Goal: Information Seeking & Learning: Learn about a topic

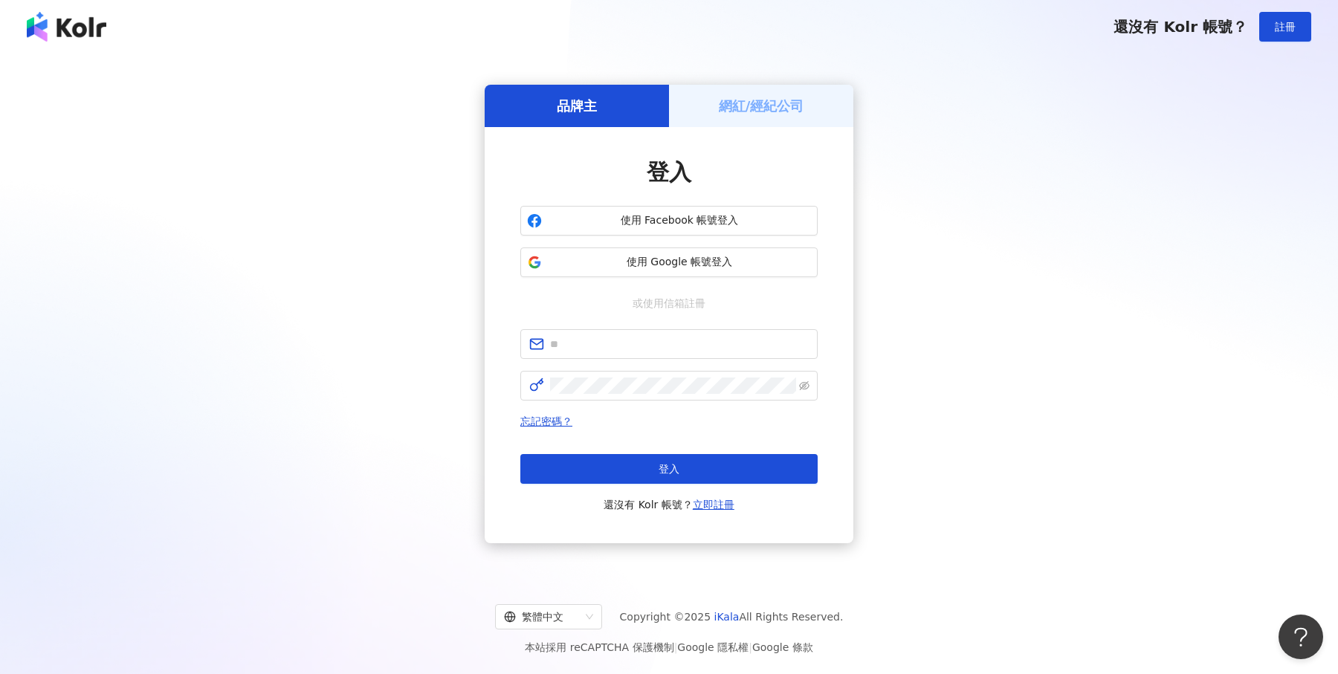
click at [774, 104] on h5 "網紅/經紀公司" at bounding box center [761, 106] width 85 height 19
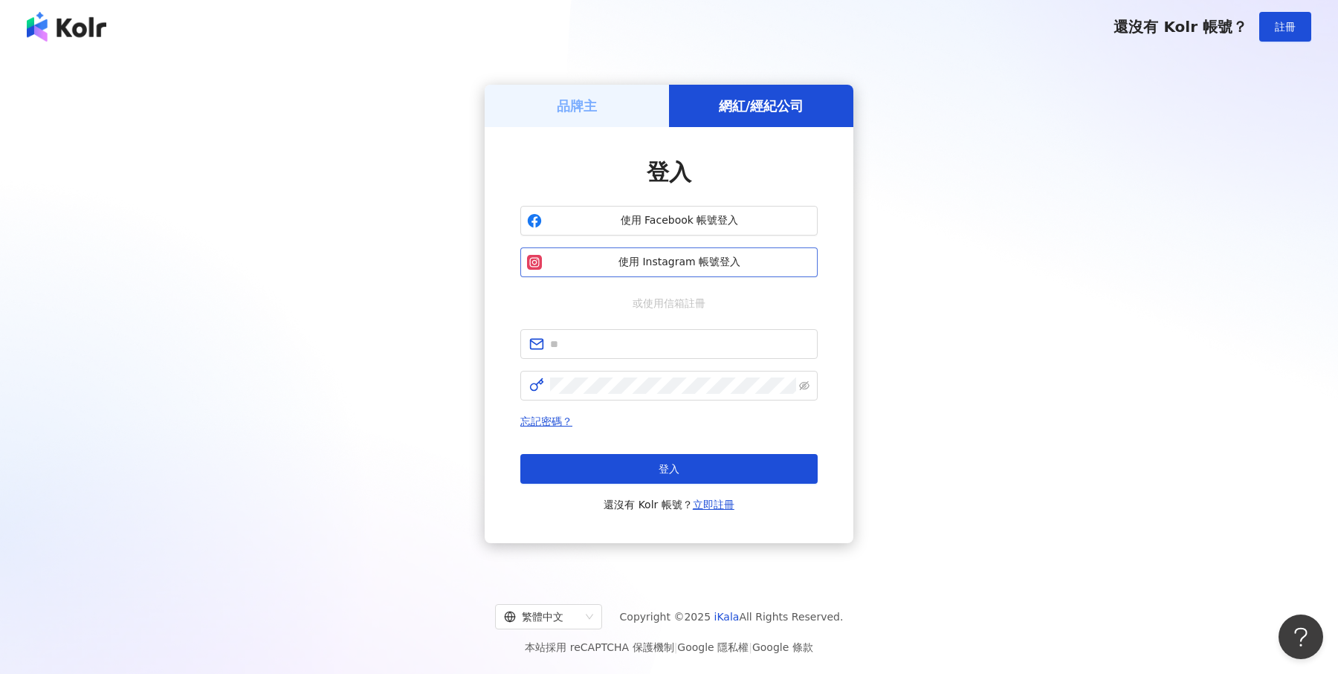
click at [682, 267] on span "使用 Instagram 帳號登入" at bounding box center [679, 262] width 263 height 15
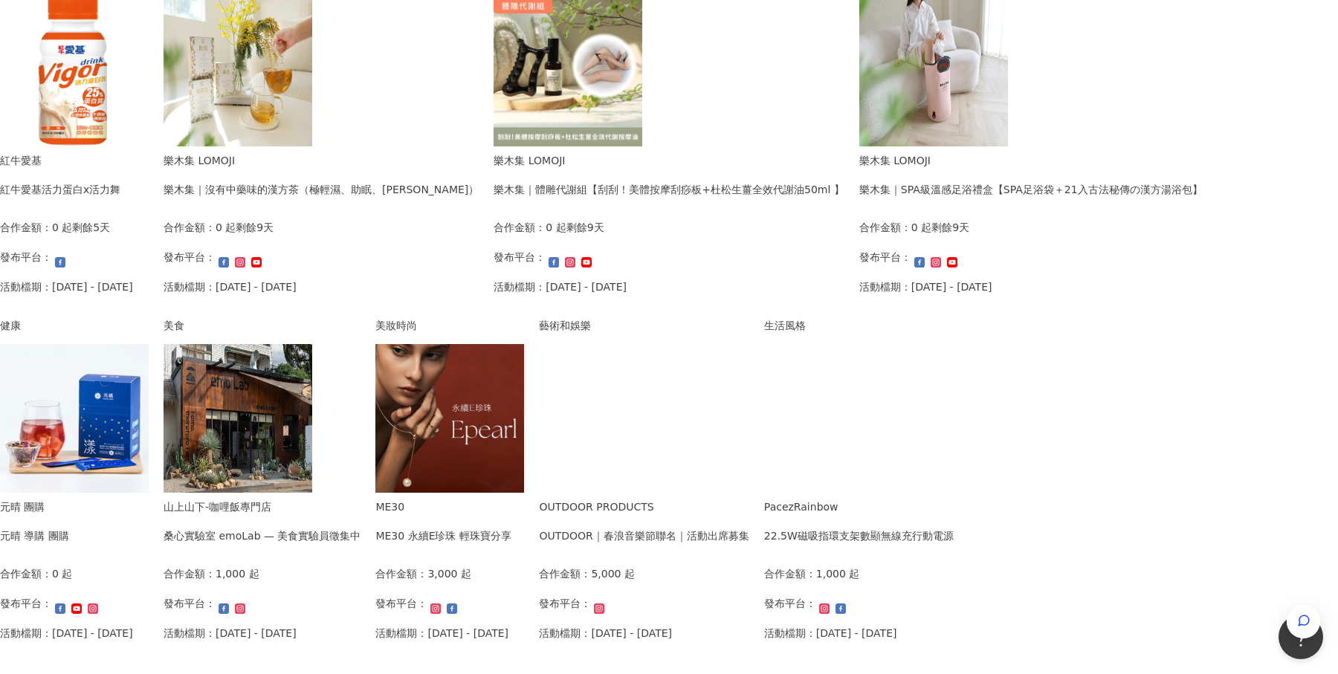
scroll to position [235, 0]
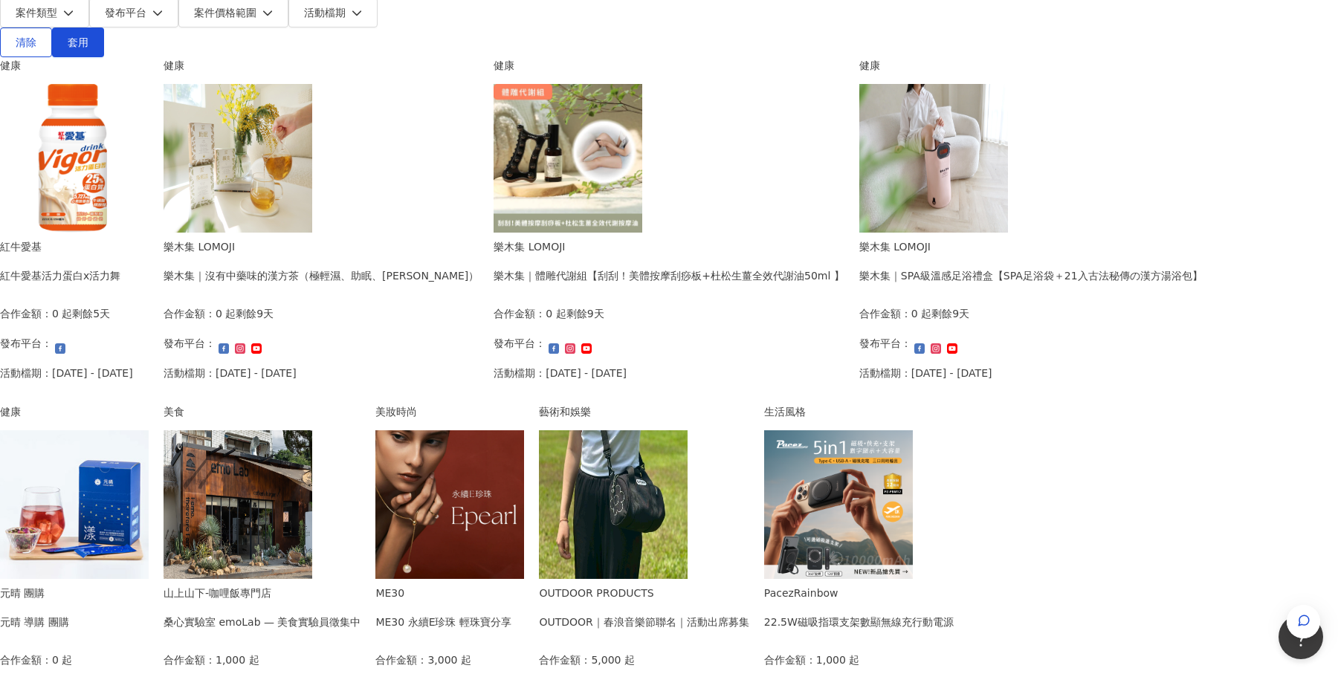
click at [479, 268] on div "樂木集｜沒有中藥味的漢方茶（極輕濕、助眠、[PERSON_NAME]）" at bounding box center [321, 276] width 315 height 16
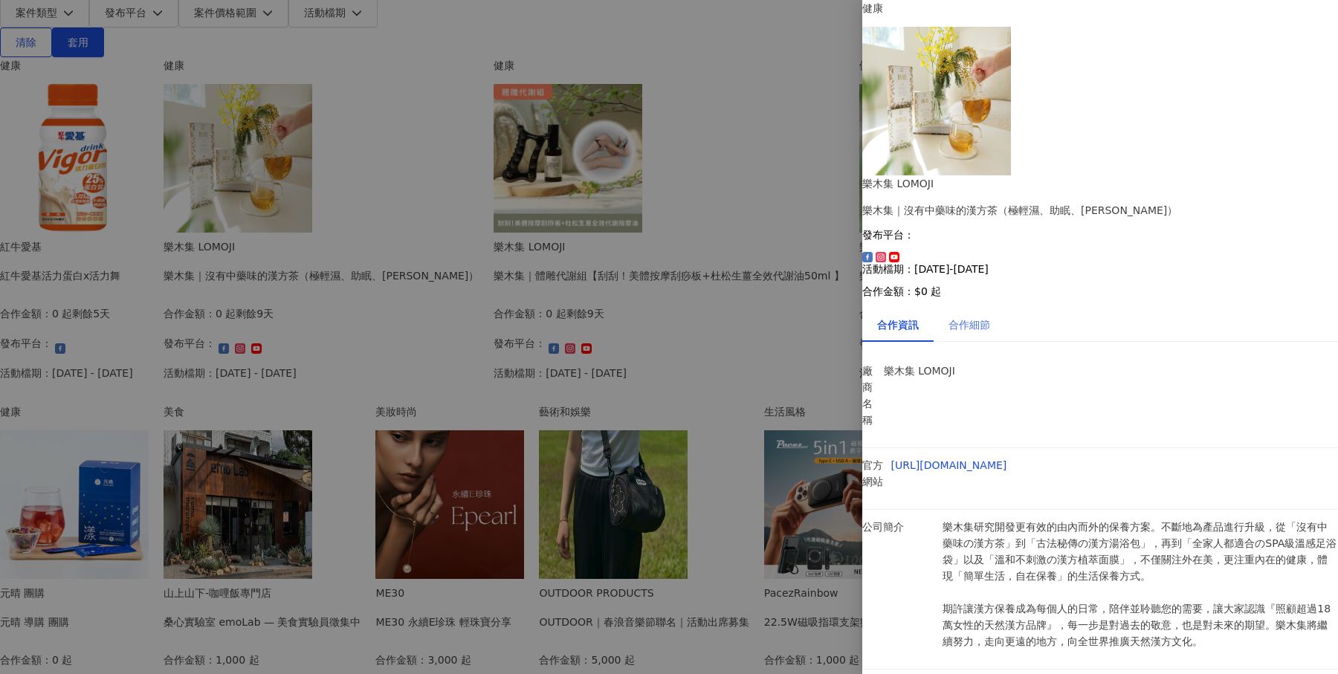
click at [983, 308] on div "合作細節" at bounding box center [969, 325] width 71 height 34
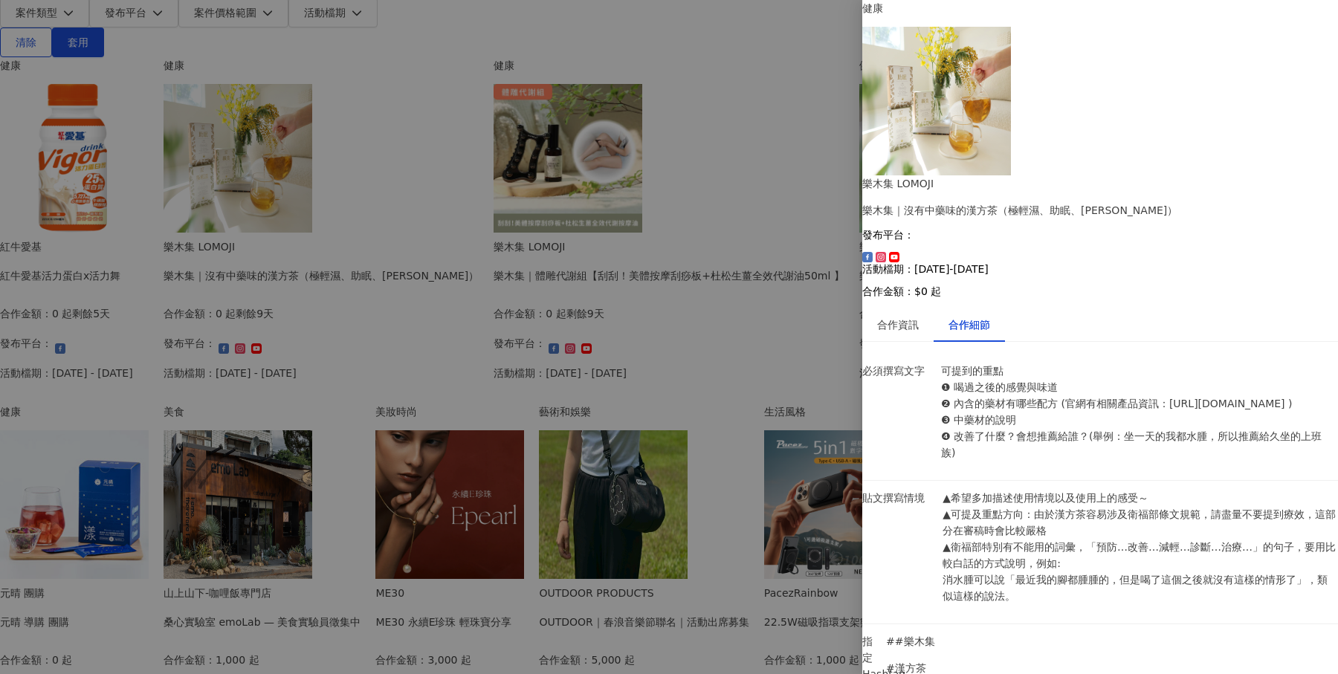
click at [232, 288] on div at bounding box center [669, 337] width 1338 height 674
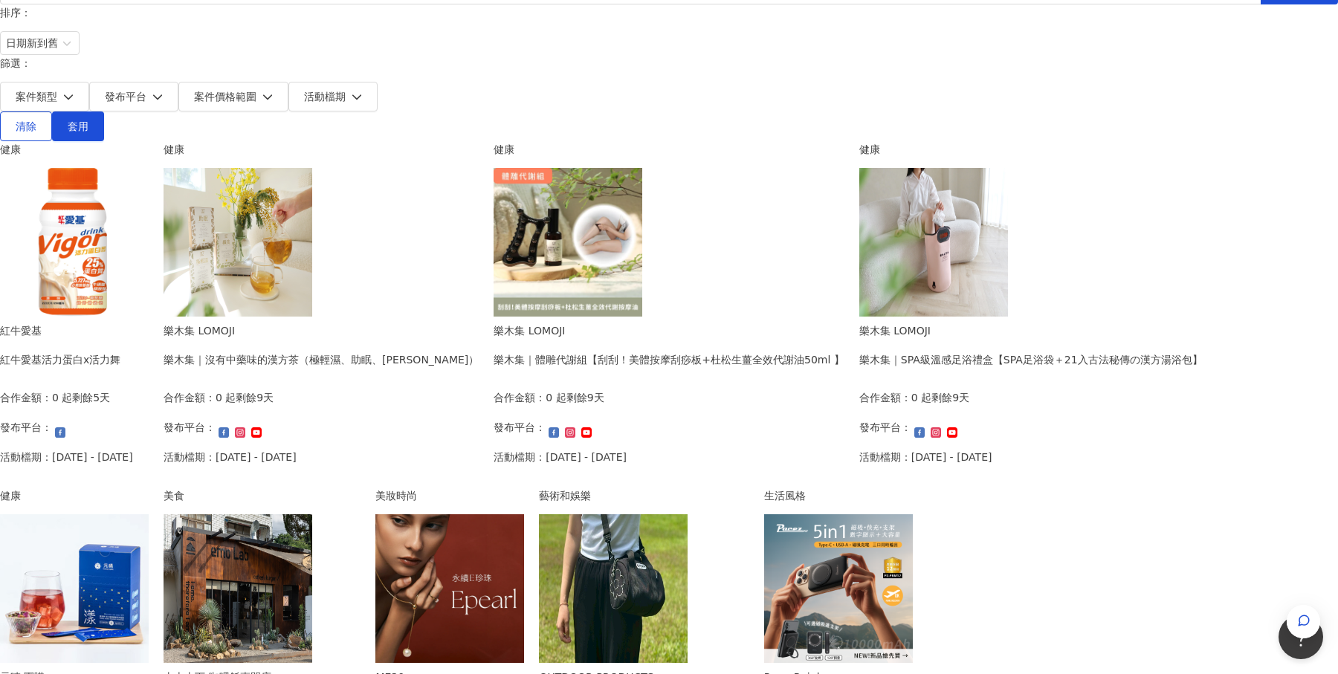
scroll to position [150, 0]
